Goal: Find specific page/section: Find specific page/section

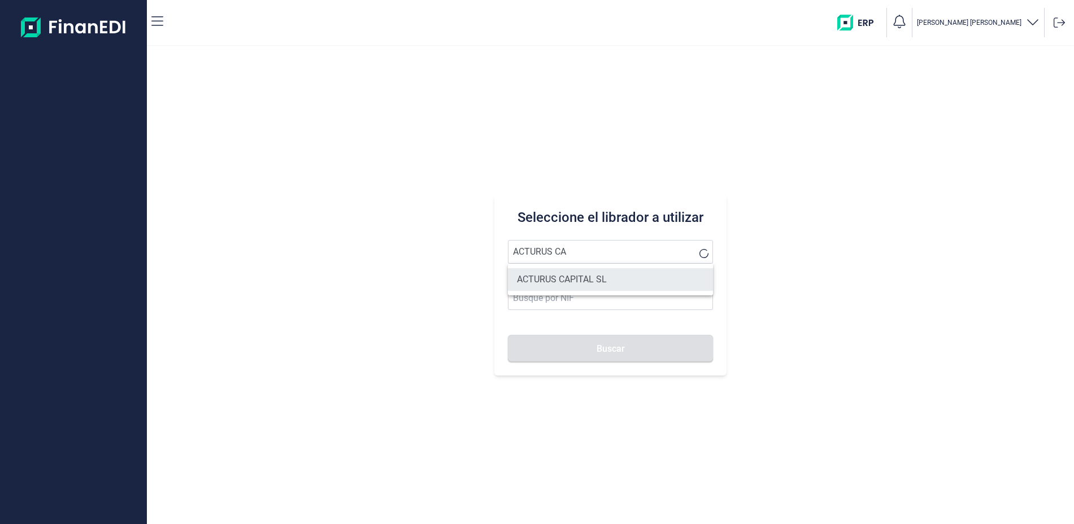
click at [578, 278] on li "ACTURUS CAPITAL SL" at bounding box center [610, 279] width 204 height 23
type input "ACTURUS CAPITAL SL"
type input "B83233346"
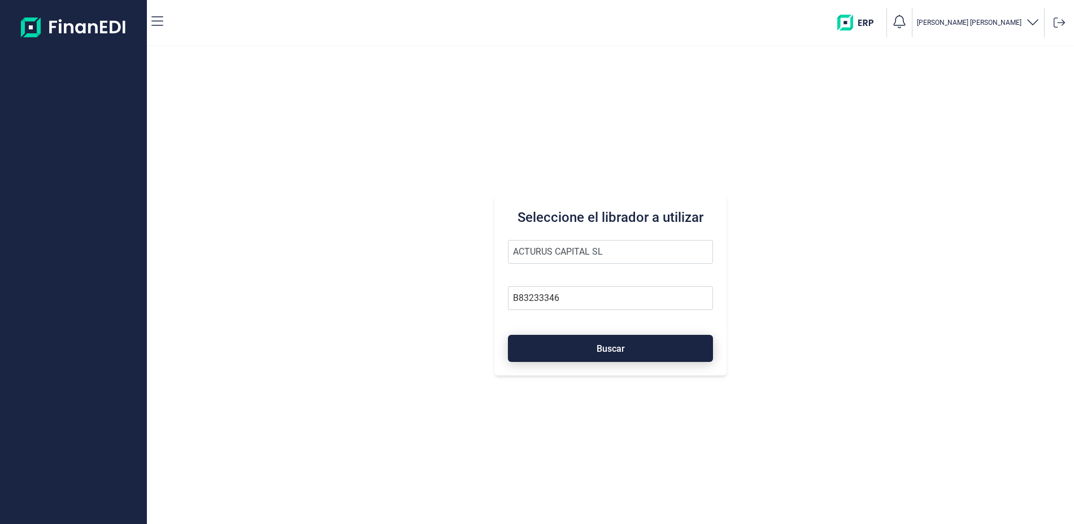
click at [616, 359] on button "Buscar" at bounding box center [610, 348] width 204 height 27
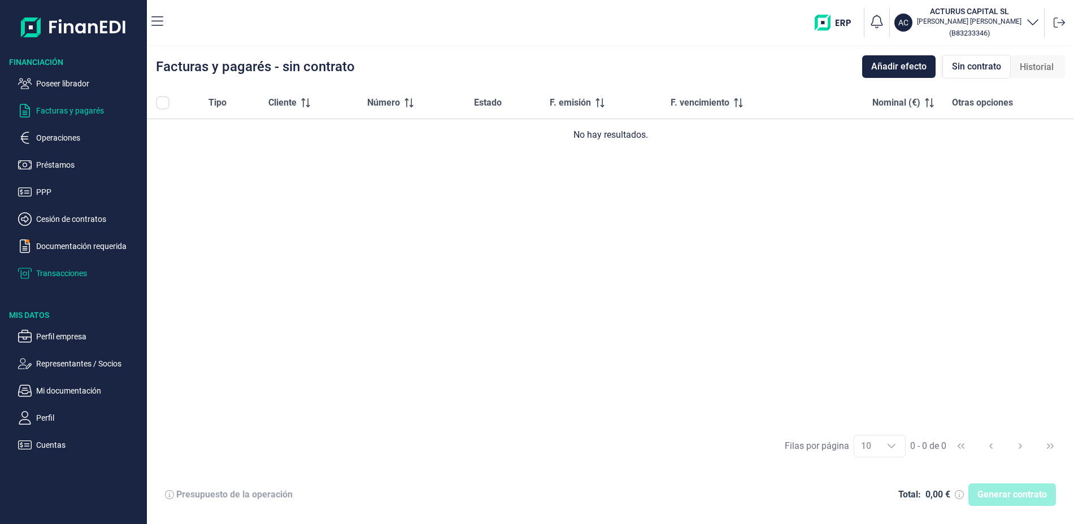
click at [79, 271] on p "Transacciones" at bounding box center [89, 274] width 106 height 14
